Goal: Task Accomplishment & Management: Use online tool/utility

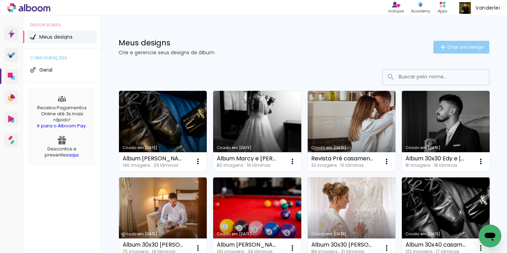
click at [460, 47] on span "Criar um design" at bounding box center [465, 47] width 37 height 5
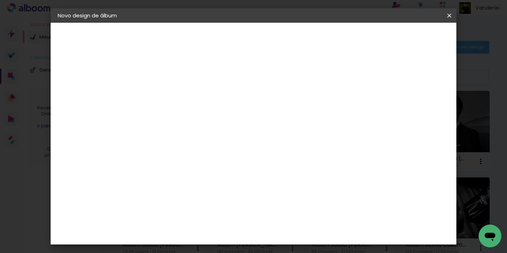
click at [174, 91] on input at bounding box center [174, 95] width 0 height 11
type input "C"
type input "c"
click at [174, 94] on input "Álbum 30x40 Carol e Lucas" at bounding box center [174, 95] width 0 height 11
type input "Álbum 30x40cm [PERSON_NAME] e [PERSON_NAME]"
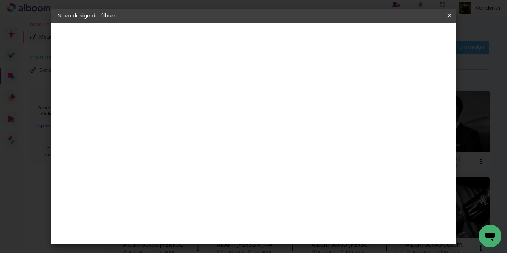
click at [0, 0] on slot "Avançar" at bounding box center [0, 0] width 0 height 0
click at [225, 106] on input at bounding box center [192, 107] width 72 height 9
type input "f1"
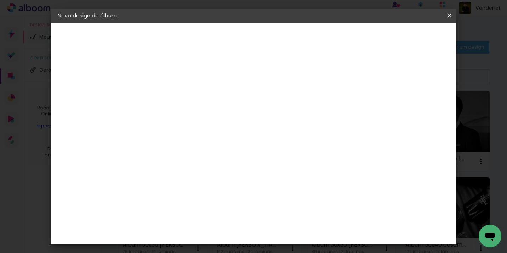
type paper-input "f1"
click at [199, 164] on paper-item "F1" at bounding box center [184, 160] width 62 height 16
click at [287, 41] on paper-button "Avançar" at bounding box center [270, 38] width 35 height 12
click at [201, 118] on input "text" at bounding box center [188, 123] width 28 height 11
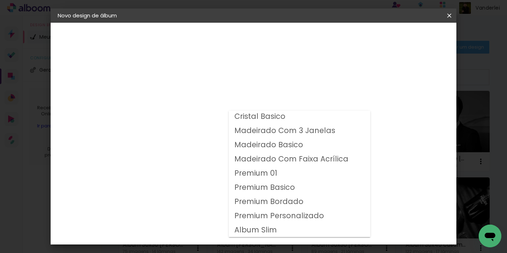
scroll to position [29, 0]
click at [0, 0] on slot "Premium Personalizado" at bounding box center [0, 0] width 0 height 0
type input "Premium Personalizado"
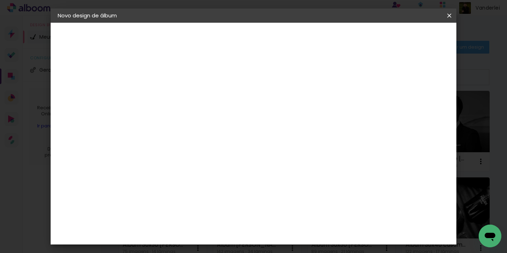
scroll to position [63, 0]
click at [248, 159] on span "30 × 40 cm" at bounding box center [234, 166] width 26 height 15
click at [0, 0] on slot "Avançar" at bounding box center [0, 0] width 0 height 0
type input "1"
type paper-input "1"
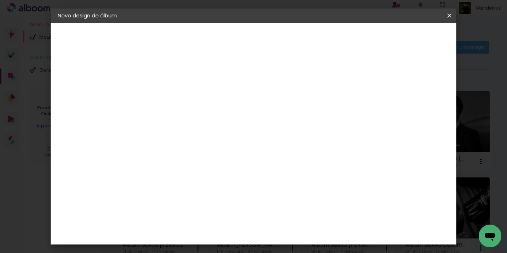
click at [178, 79] on input "1" at bounding box center [168, 76] width 24 height 9
click at [370, 76] on div at bounding box center [367, 76] width 6 height 6
type paper-checkbox "on"
click at [410, 38] on span "Iniciar design" at bounding box center [394, 37] width 32 height 5
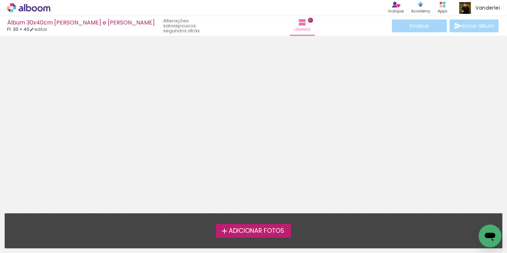
click at [247, 234] on span "Adicionar Fotos" at bounding box center [257, 230] width 56 height 6
click at [0, 0] on input "file" at bounding box center [0, 0] width 0 height 0
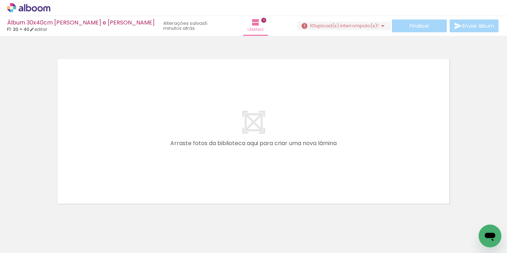
click at [379, 25] on iron-icon at bounding box center [383, 26] width 9 height 9
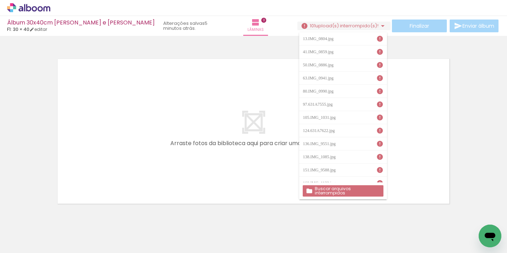
click at [0, 0] on slot "Buscar arquivos interrompidos" at bounding box center [0, 0] width 0 height 0
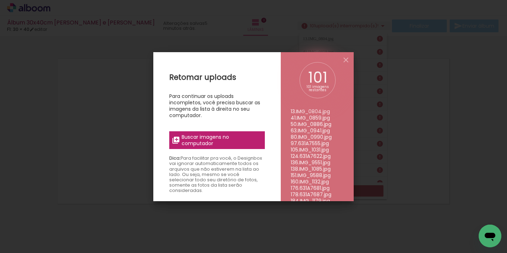
click at [211, 140] on span "Buscar imagens no computador" at bounding box center [221, 140] width 79 height 13
click at [0, 0] on input "file" at bounding box center [0, 0] width 0 height 0
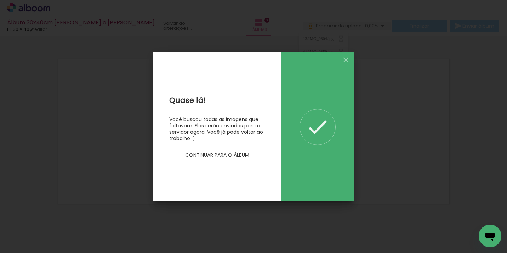
click at [0, 0] on slot "Continuar para o álbum" at bounding box center [0, 0] width 0 height 0
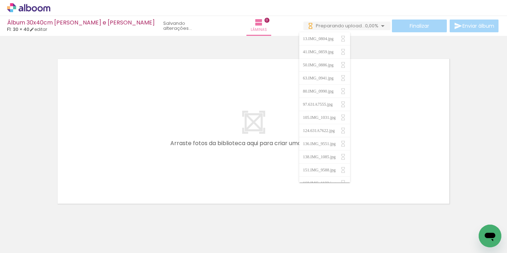
click at [402, 46] on div at bounding box center [253, 122] width 507 height 168
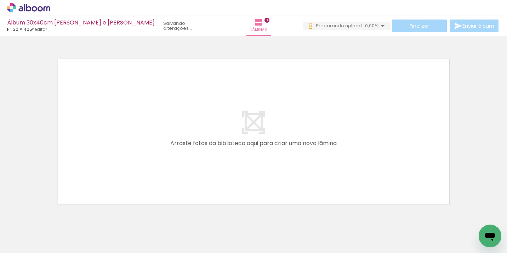
click at [460, 90] on div at bounding box center [253, 122] width 507 height 168
click at [380, 28] on iron-icon at bounding box center [383, 26] width 9 height 9
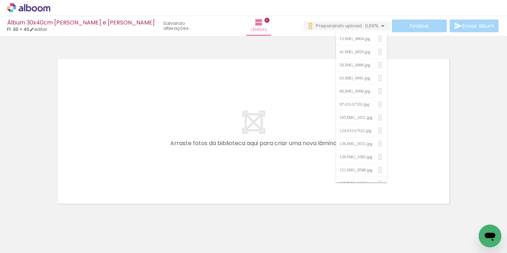
click at [380, 28] on iron-icon at bounding box center [383, 26] width 9 height 9
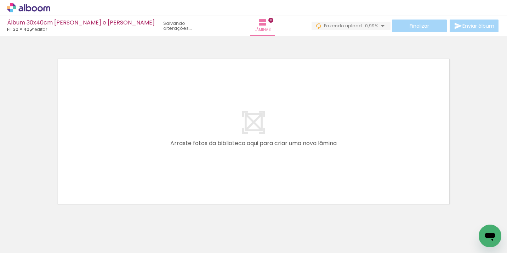
click at [470, 98] on div at bounding box center [253, 122] width 507 height 168
click at [461, 58] on div at bounding box center [253, 122] width 507 height 168
click at [379, 27] on iron-icon at bounding box center [383, 26] width 9 height 9
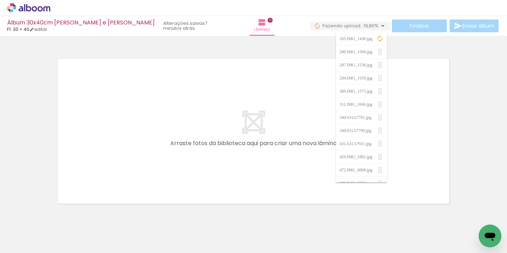
click at [445, 50] on div at bounding box center [253, 122] width 507 height 168
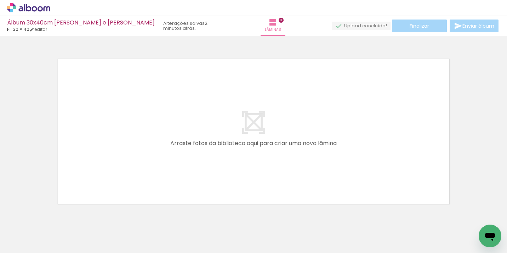
click at [399, 55] on div at bounding box center [253, 122] width 507 height 168
